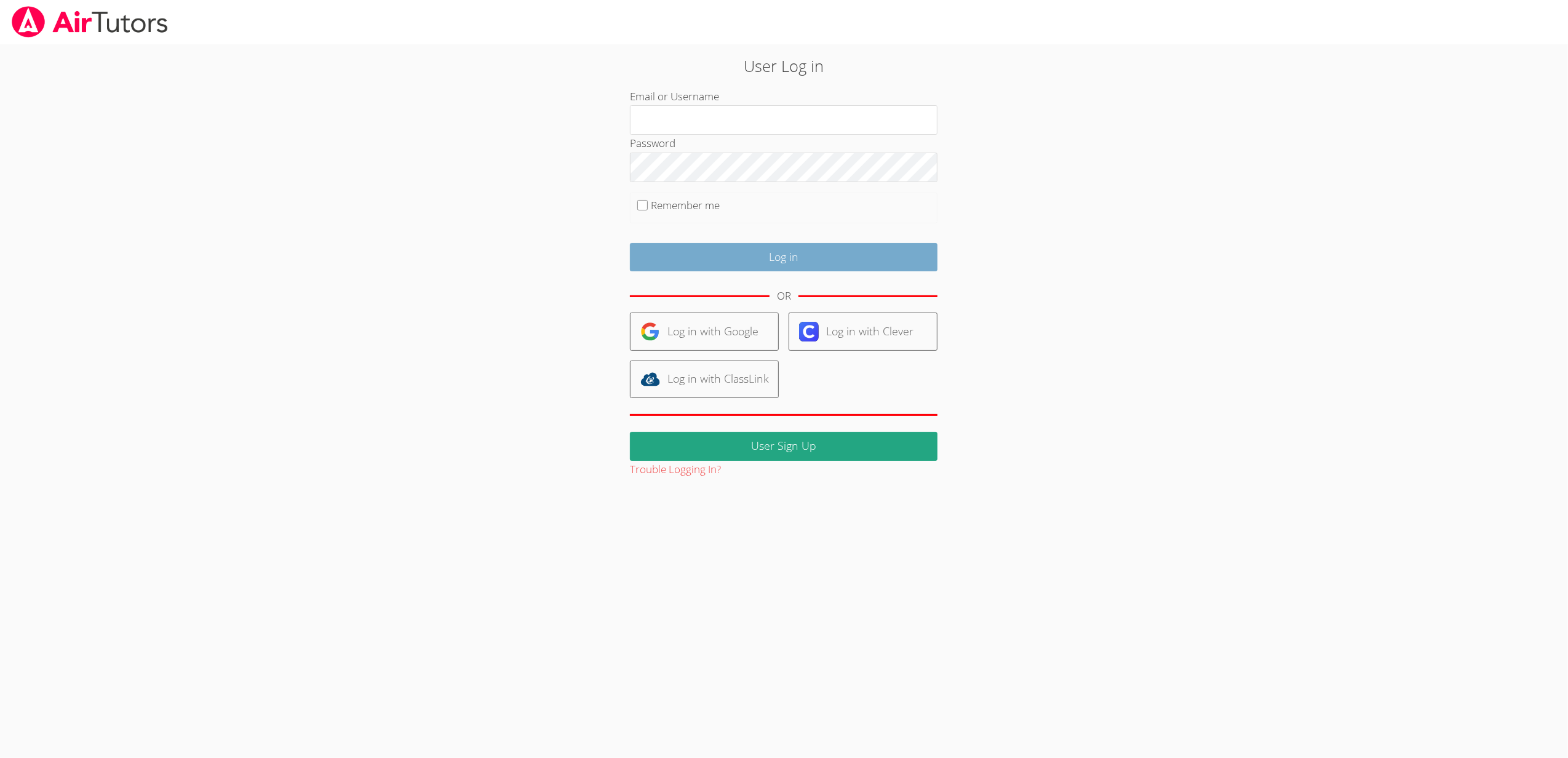
type input "[EMAIL_ADDRESS][DOMAIN_NAME]"
click at [776, 262] on input "Log in" at bounding box center [784, 257] width 308 height 29
